Goal: Navigation & Orientation: Find specific page/section

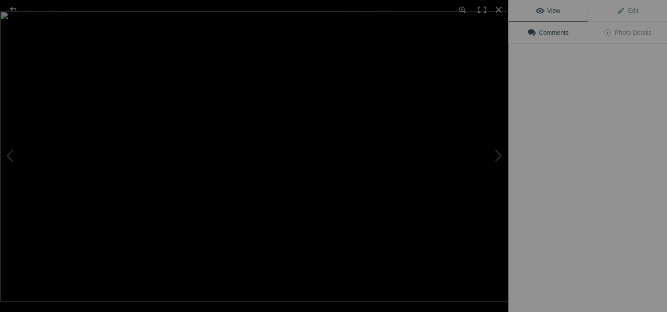
click at [240, 138] on img at bounding box center [257, 156] width 515 height 290
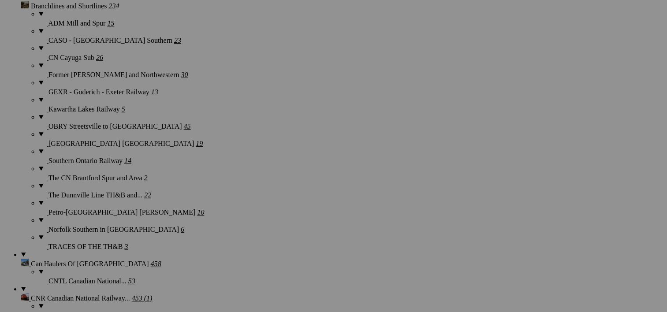
scroll to position [35, 0]
